Goal: Complete application form

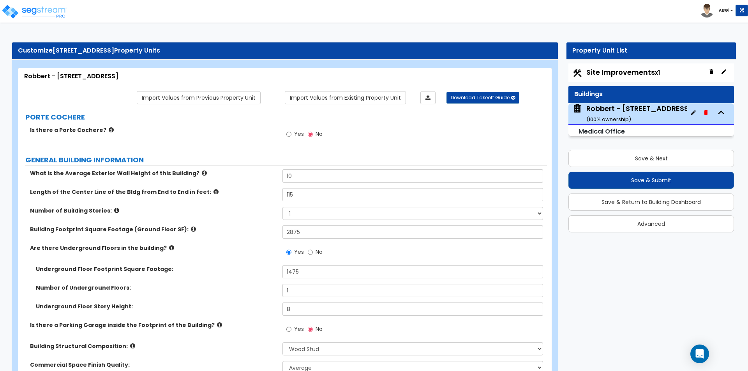
select select "7"
select select "1"
select select "2"
select select "1"
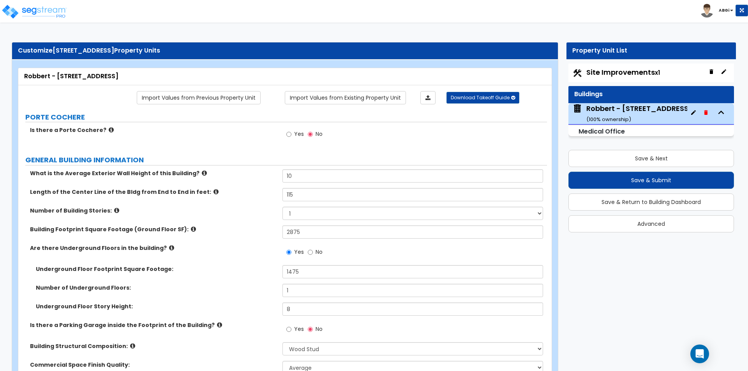
select select "2"
select select "1"
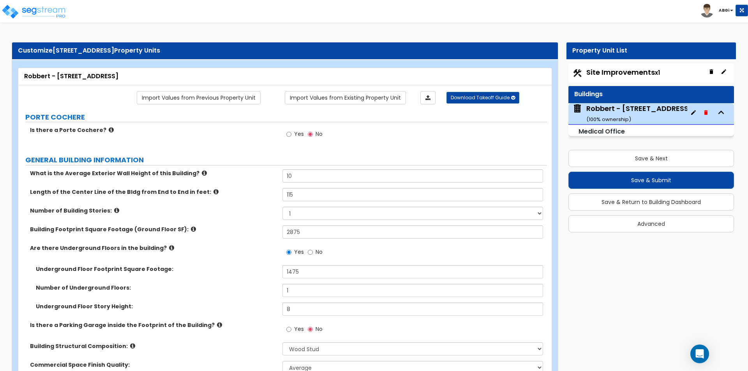
select select "2"
select select "3"
select select "5"
select select "1"
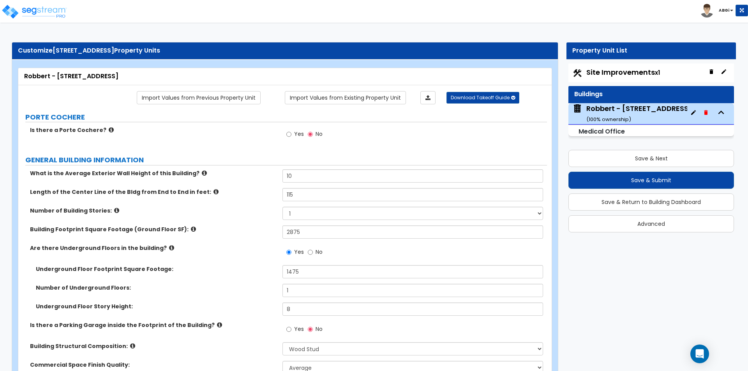
select select "1"
select select "3"
select select "1"
select select "2"
select select "1"
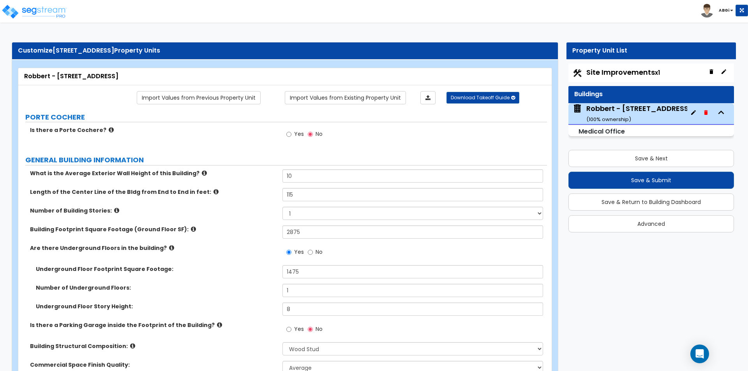
select select "2"
select select "1"
